Goal: Transaction & Acquisition: Subscribe to service/newsletter

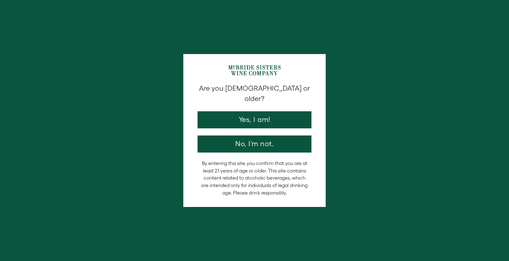
click at [284, 111] on button "Yes, I am!" at bounding box center [255, 119] width 114 height 17
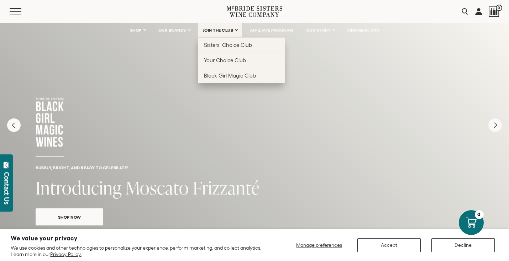
click at [212, 25] on link "JOIN THE CLUB" at bounding box center [220, 30] width 44 height 14
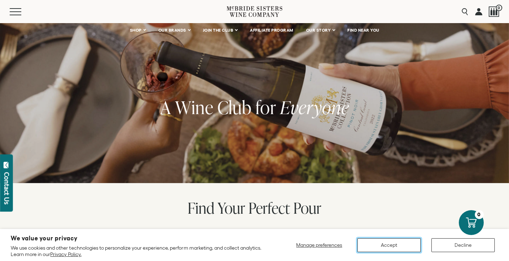
click at [373, 241] on button "Accept" at bounding box center [388, 245] width 63 height 14
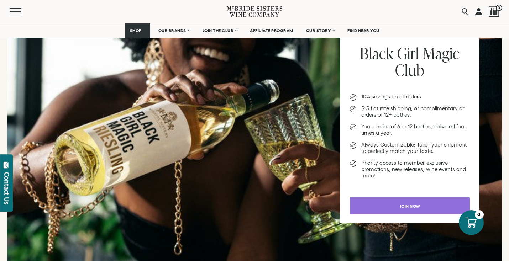
scroll to position [907, 0]
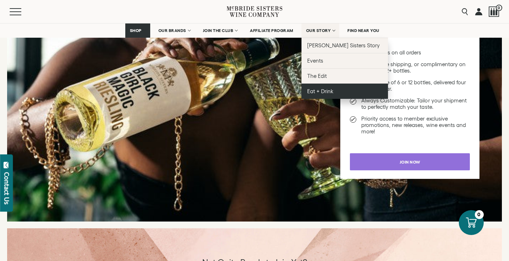
click at [314, 89] on span "Eat + Drink" at bounding box center [320, 91] width 26 height 6
